Goal: Task Accomplishment & Management: Manage account settings

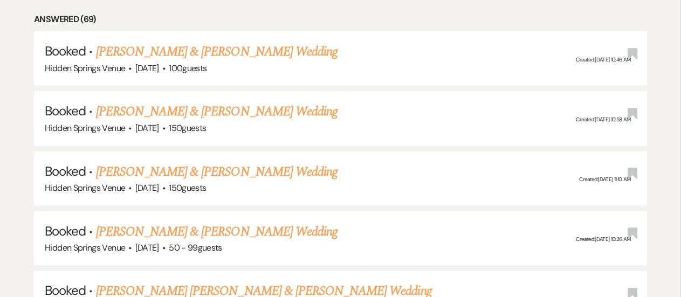
scroll to position [754, 0]
click at [260, 170] on link "[PERSON_NAME] & [PERSON_NAME] Wedding" at bounding box center [217, 172] width 242 height 19
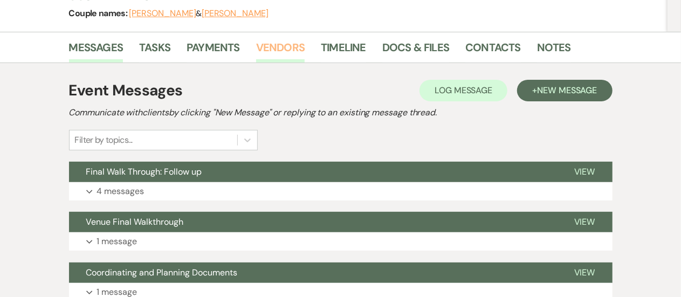
scroll to position [144, 0]
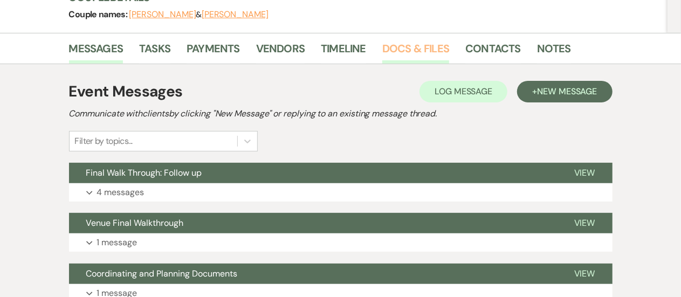
click at [429, 46] on link "Docs & Files" at bounding box center [415, 52] width 67 height 24
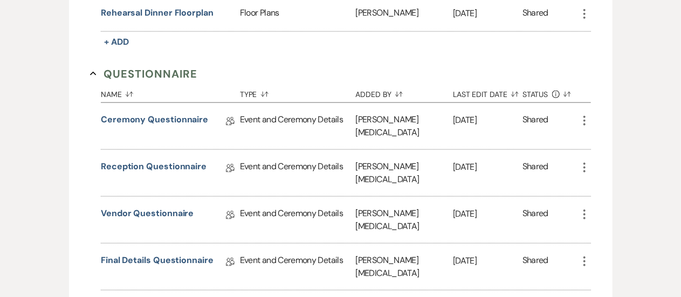
scroll to position [654, 0]
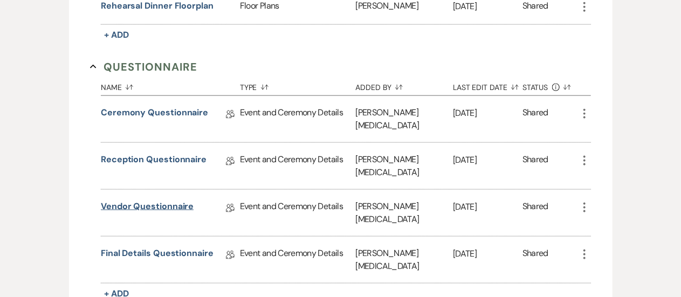
click at [157, 200] on link "Vendor Questionnaire" at bounding box center [147, 208] width 93 height 17
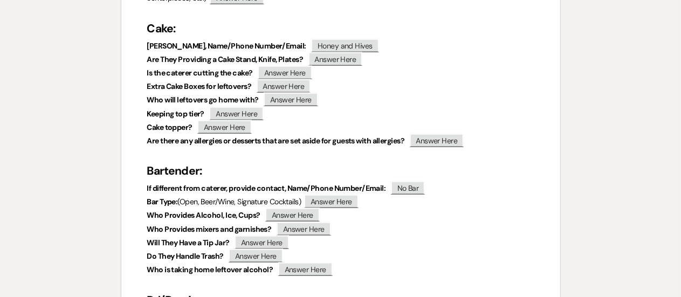
scroll to position [628, 0]
